Goal: Find specific page/section: Find specific page/section

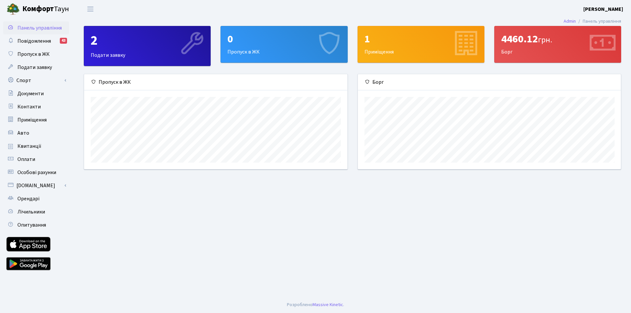
scroll to position [95, 263]
click at [30, 146] on span "Квитанції" at bounding box center [29, 146] width 24 height 7
click at [30, 147] on span "Квитанції" at bounding box center [29, 146] width 24 height 7
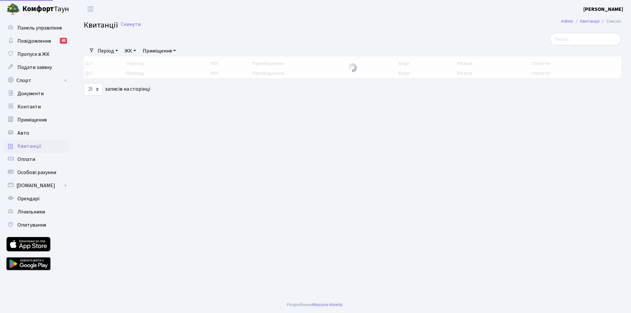
select select "25"
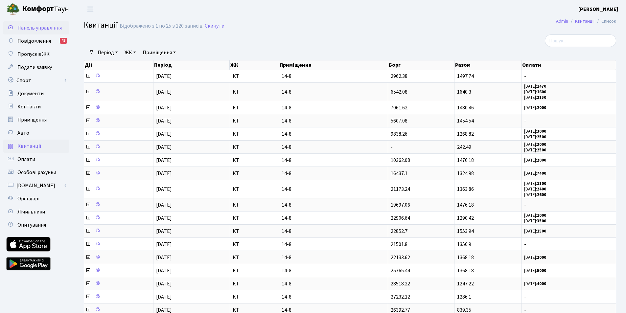
click at [30, 27] on span "Панель управління" at bounding box center [39, 27] width 44 height 7
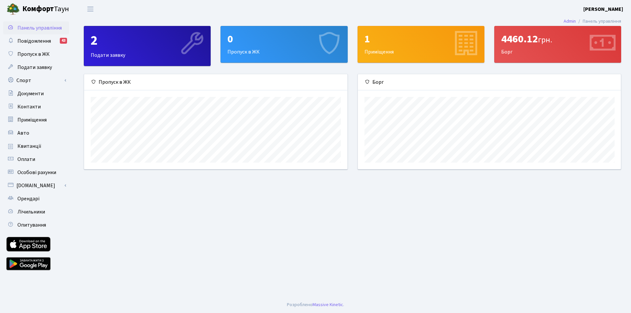
scroll to position [95, 263]
click at [27, 158] on span "Оплати" at bounding box center [26, 159] width 18 height 7
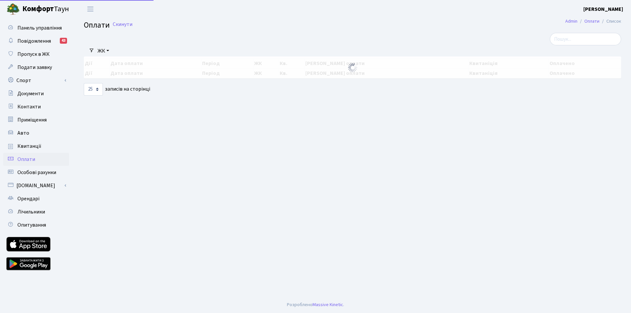
select select "25"
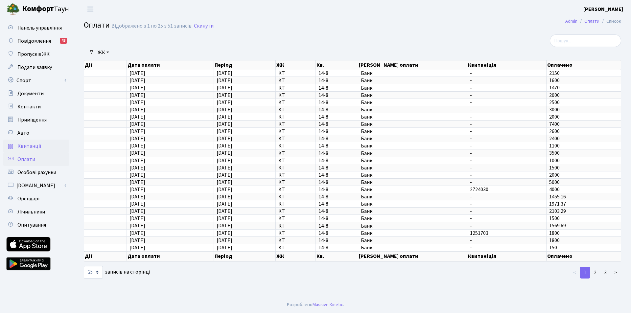
click at [26, 146] on span "Квитанції" at bounding box center [29, 146] width 24 height 7
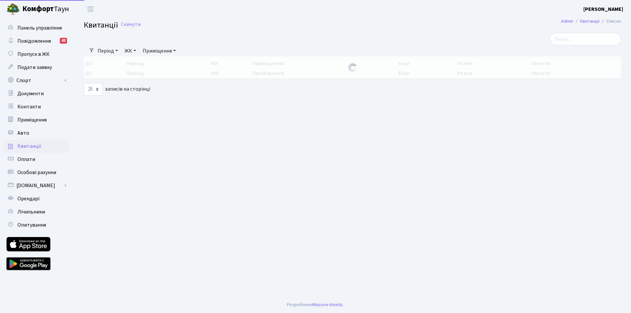
select select "25"
